Goal: Task Accomplishment & Management: Complete application form

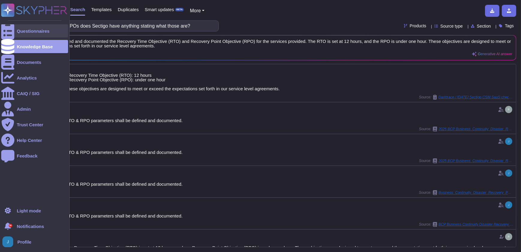
click at [44, 31] on div "Questionnaires" at bounding box center [33, 31] width 33 height 4
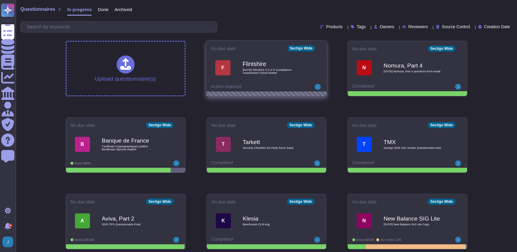
click at [268, 71] on span "[DATE] Flintshire V 5.4 IT Compliance Assessment Cloud Hosted" at bounding box center [273, 71] width 61 height 6
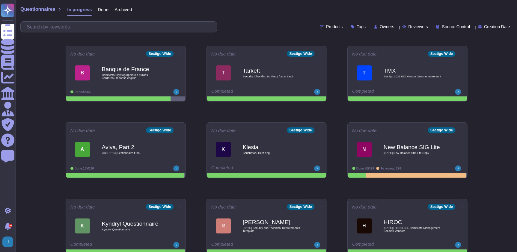
scroll to position [92, 0]
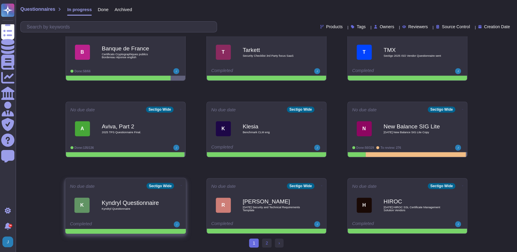
click at [117, 203] on b "Kyndryl Questionnaire" at bounding box center [132, 203] width 61 height 6
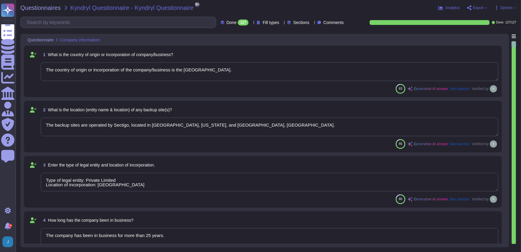
type textarea "The country of origin or incorporation of the company/business is the United Ki…"
type textarea "The backup sites are operated by Sectigo, located in Secaucus, New Jersey, and …"
type textarea "Type of legal entity: Private Limited Location of incorporation: United Kingdom"
type textarea "The company has been in business for more than 25 years."
type textarea "The assessment is conducted for the entire company, covering all functional are…"
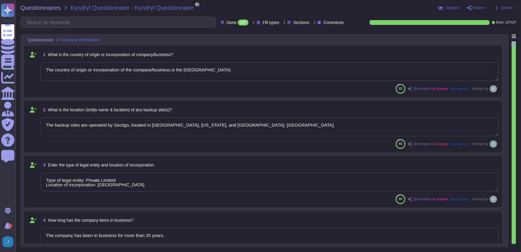
type textarea "The name of the product being provided is "Sectigo Certificate Manager.""
type textarea "Sectigo offers a range of digital identity solutions aimed at enhancing securit…"
click at [476, 8] on span "Export" at bounding box center [478, 8] width 10 height 4
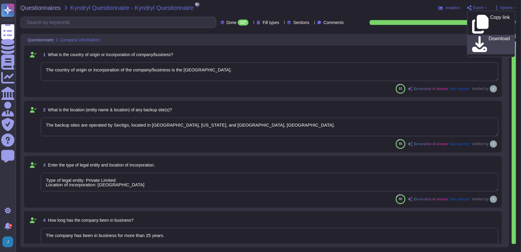
click at [476, 36] on icon at bounding box center [479, 44] width 15 height 17
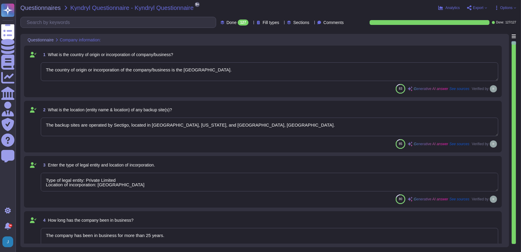
type textarea "The country of origin or incorporation of the company/business is the [GEOGRAPH…"
type textarea "The backup sites are operated by Sectigo, located in [GEOGRAPHIC_DATA], [US_STA…"
type textarea "Type of legal entity: Private Limited Location of incorporation: [GEOGRAPHIC_DA…"
type textarea "The company has been in business for more than 25 years."
type textarea "The assessment is conducted for the entire company, covering all functional are…"
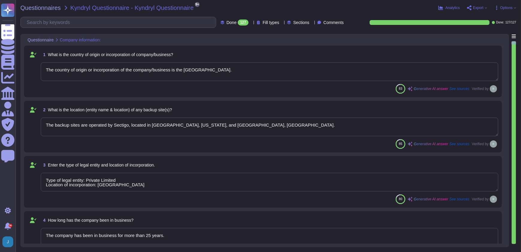
type textarea "The name of the product being provided is "Sectigo Certificate Manager.""
type textarea "Sectigo offers a range of digital identity solutions aimed at enhancing securit…"
